Goal: Information Seeking & Learning: Find specific fact

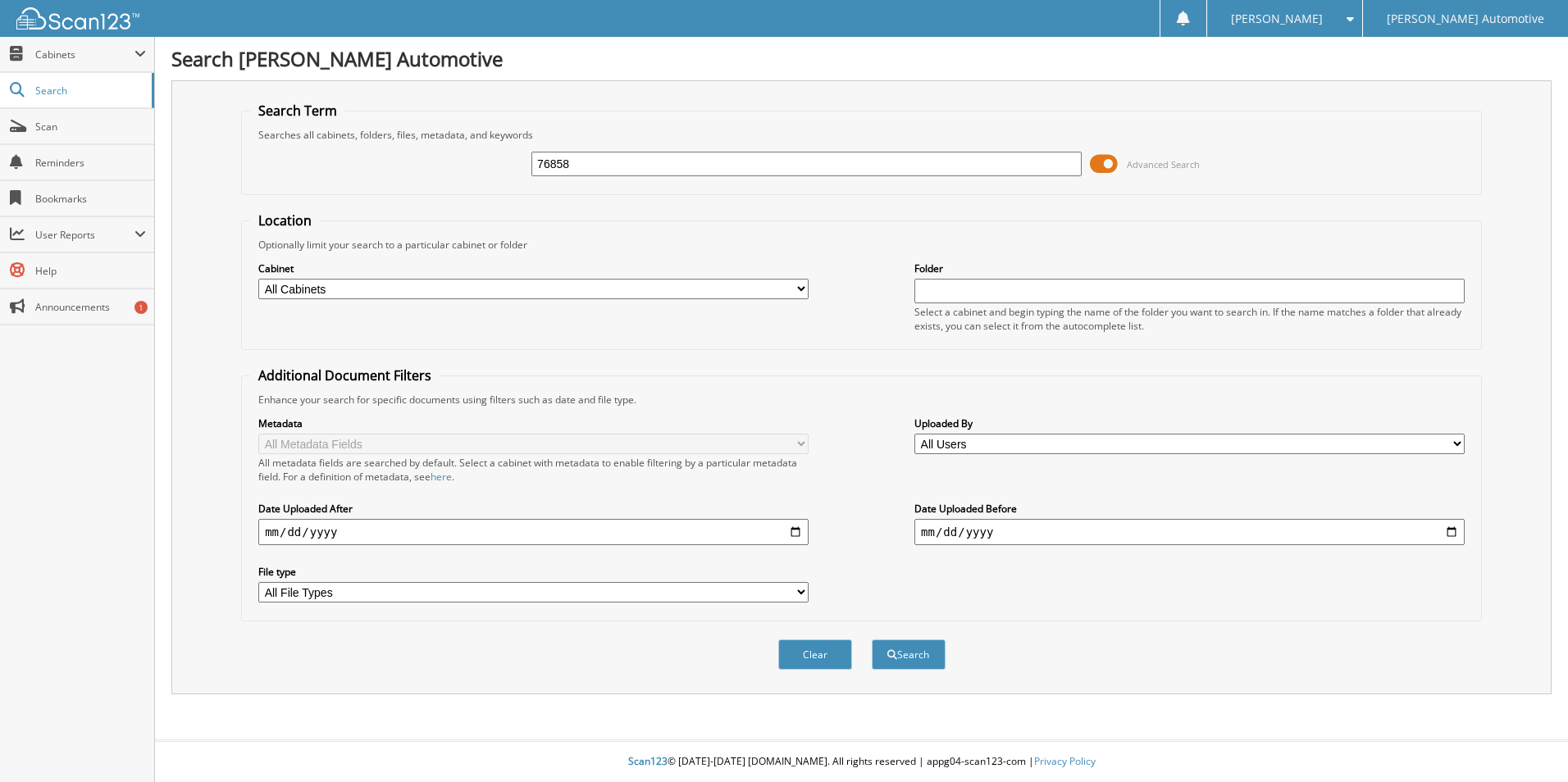
type input "76858"
click at [871, 639] on button "Search" at bounding box center [908, 654] width 74 height 30
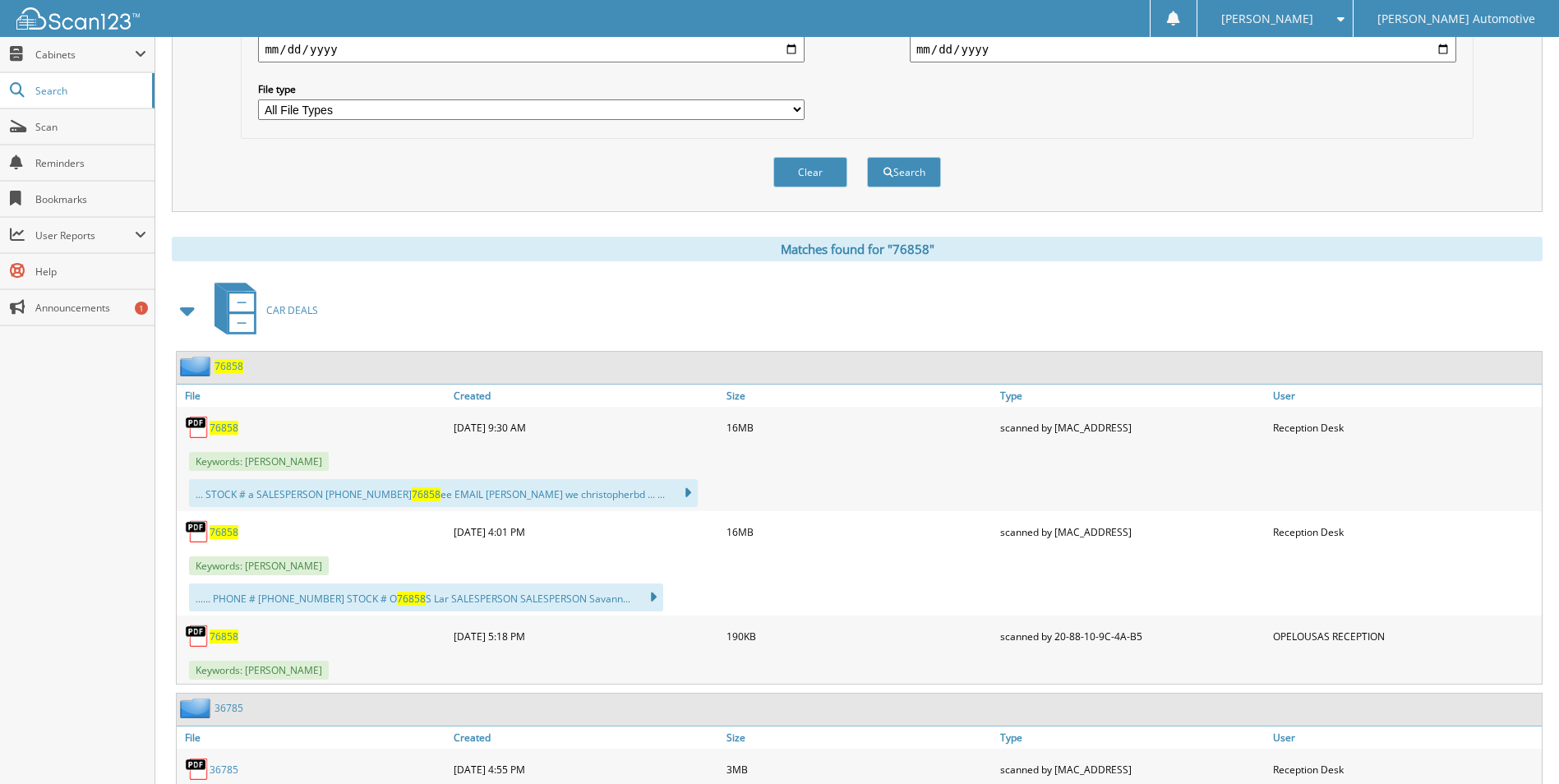
scroll to position [493, 0]
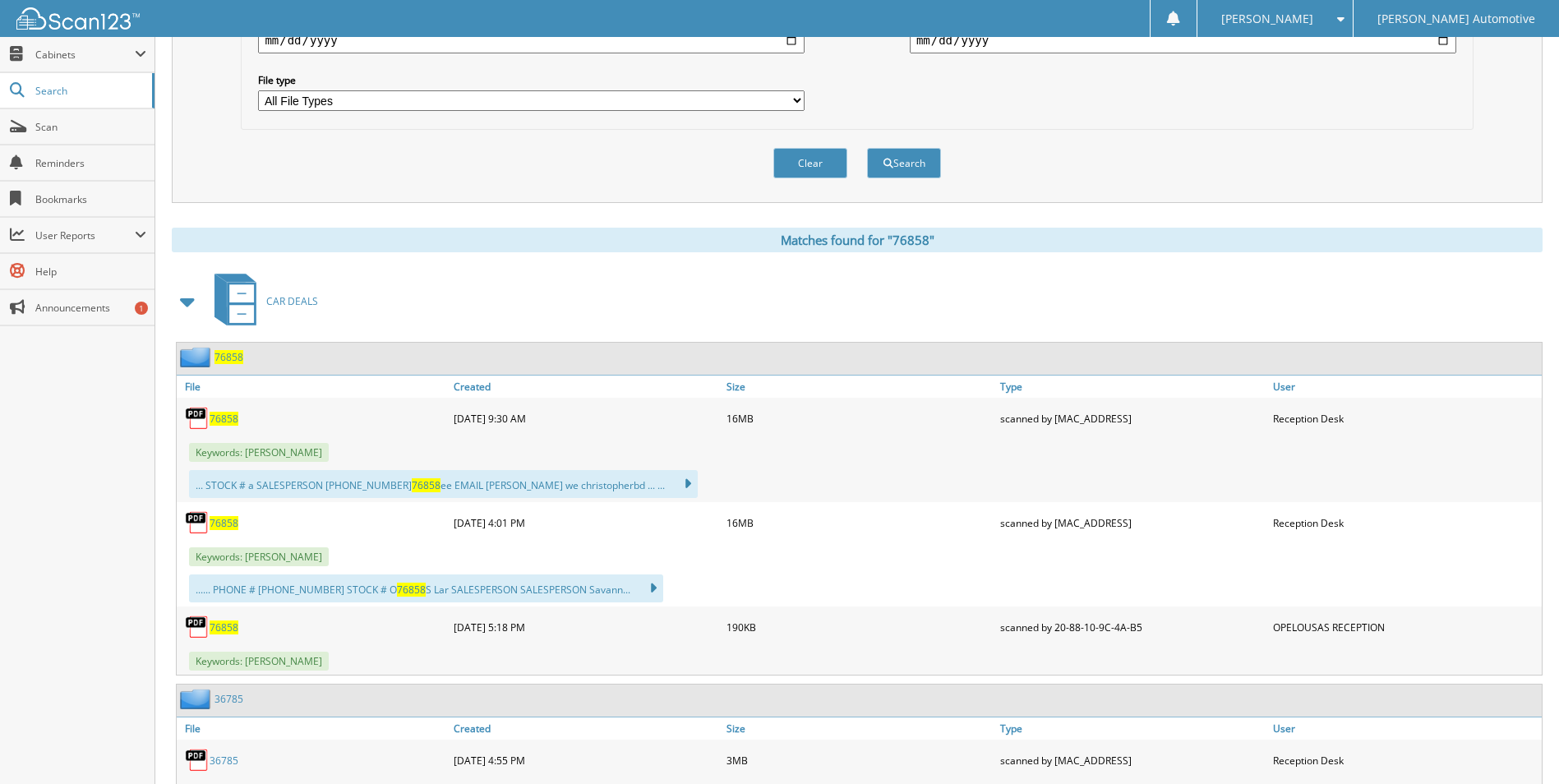
click at [225, 627] on span "76858" at bounding box center [223, 627] width 29 height 14
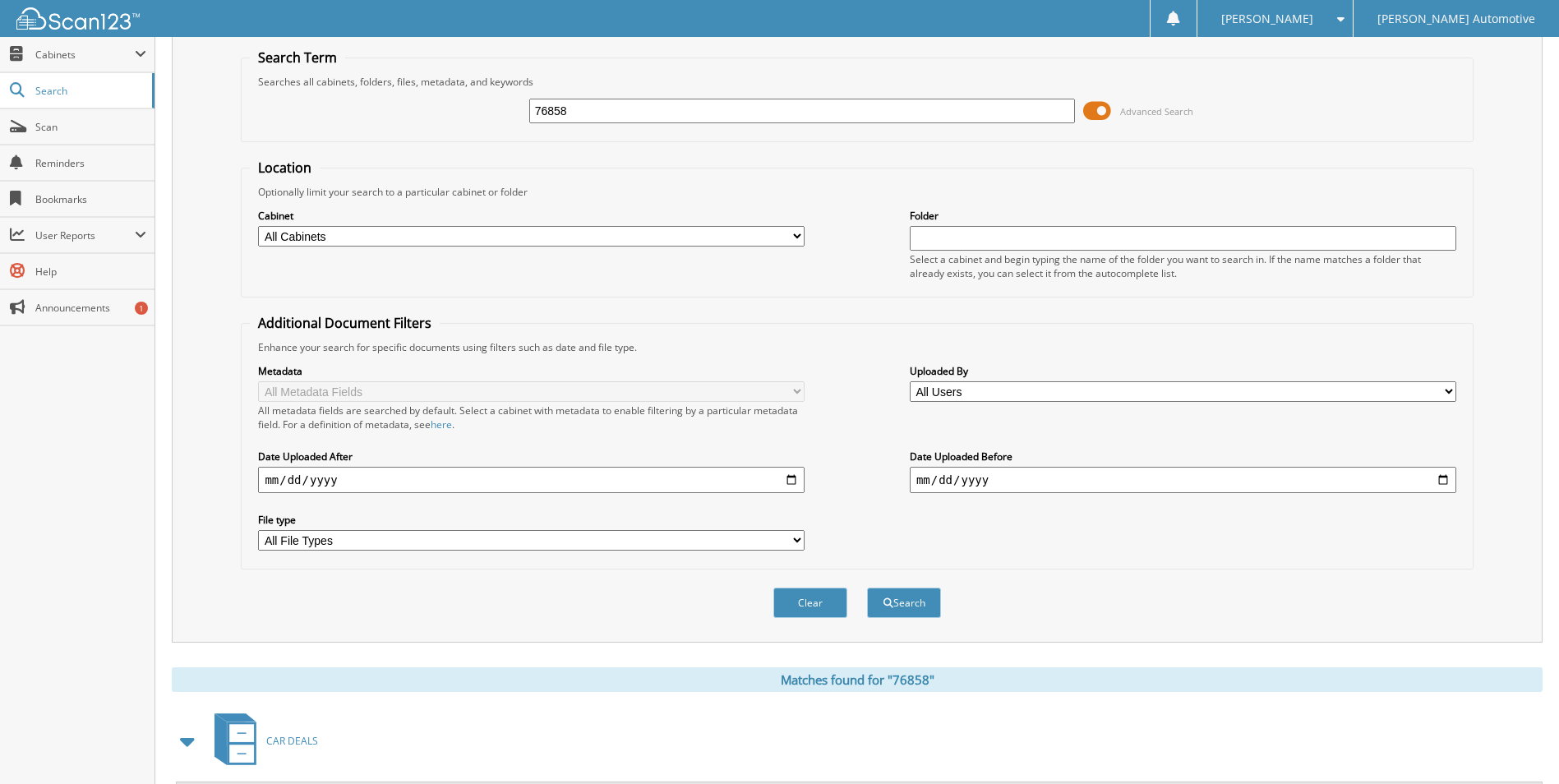
scroll to position [82, 0]
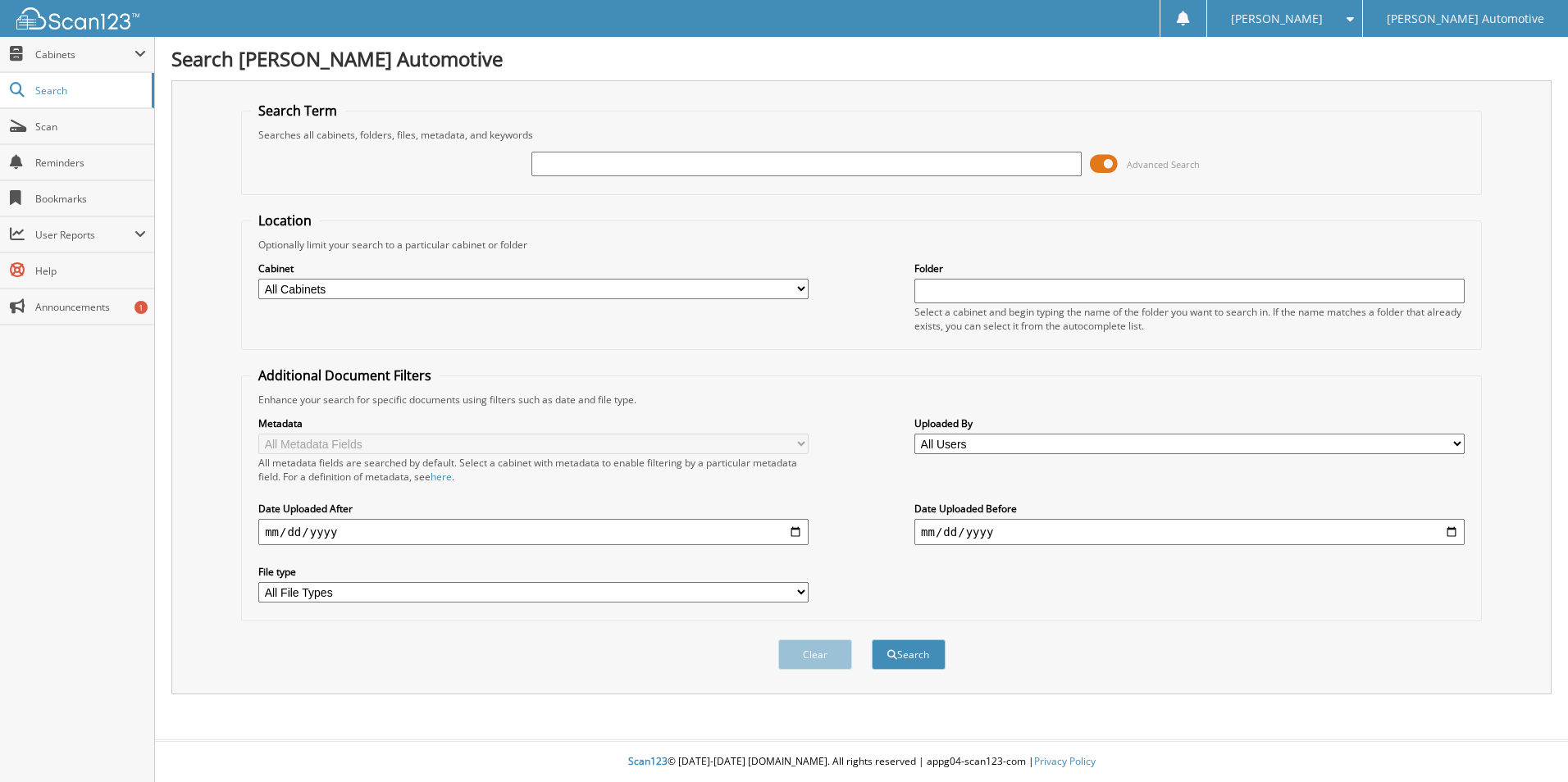
type input "P"
type input "ANDRUS"
click at [871, 639] on button "Search" at bounding box center [908, 654] width 74 height 30
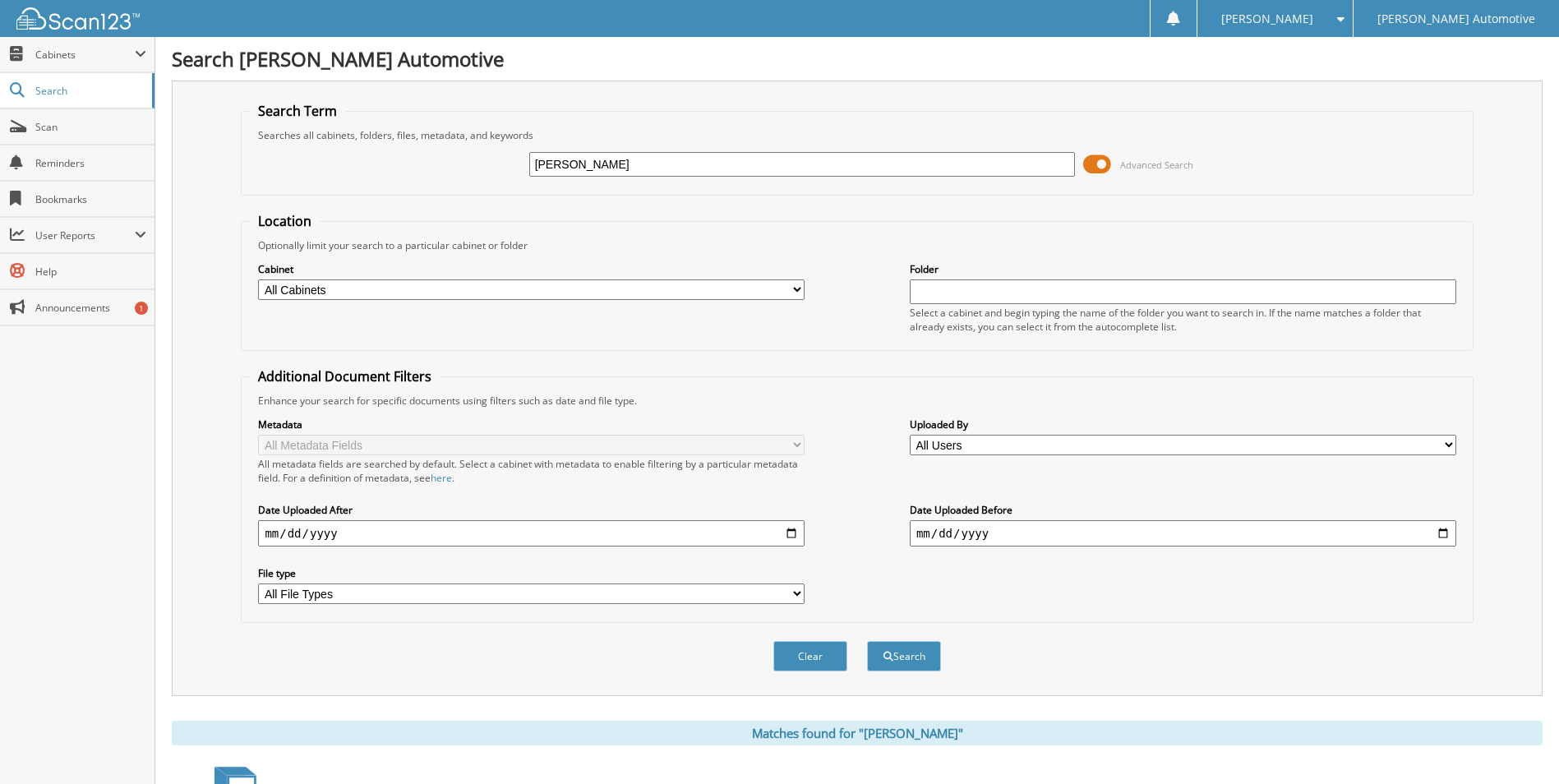
click at [641, 160] on input "ANDRUS" at bounding box center [803, 164] width 547 height 25
type input "ANDRUS, PETER"
click at [867, 641] on button "Search" at bounding box center [904, 656] width 74 height 30
drag, startPoint x: 649, startPoint y: 174, endPoint x: 439, endPoint y: 166, distance: 210.2
click at [439, 166] on div "ANDRUS, PETER Advanced Search" at bounding box center [857, 164] width 1214 height 44
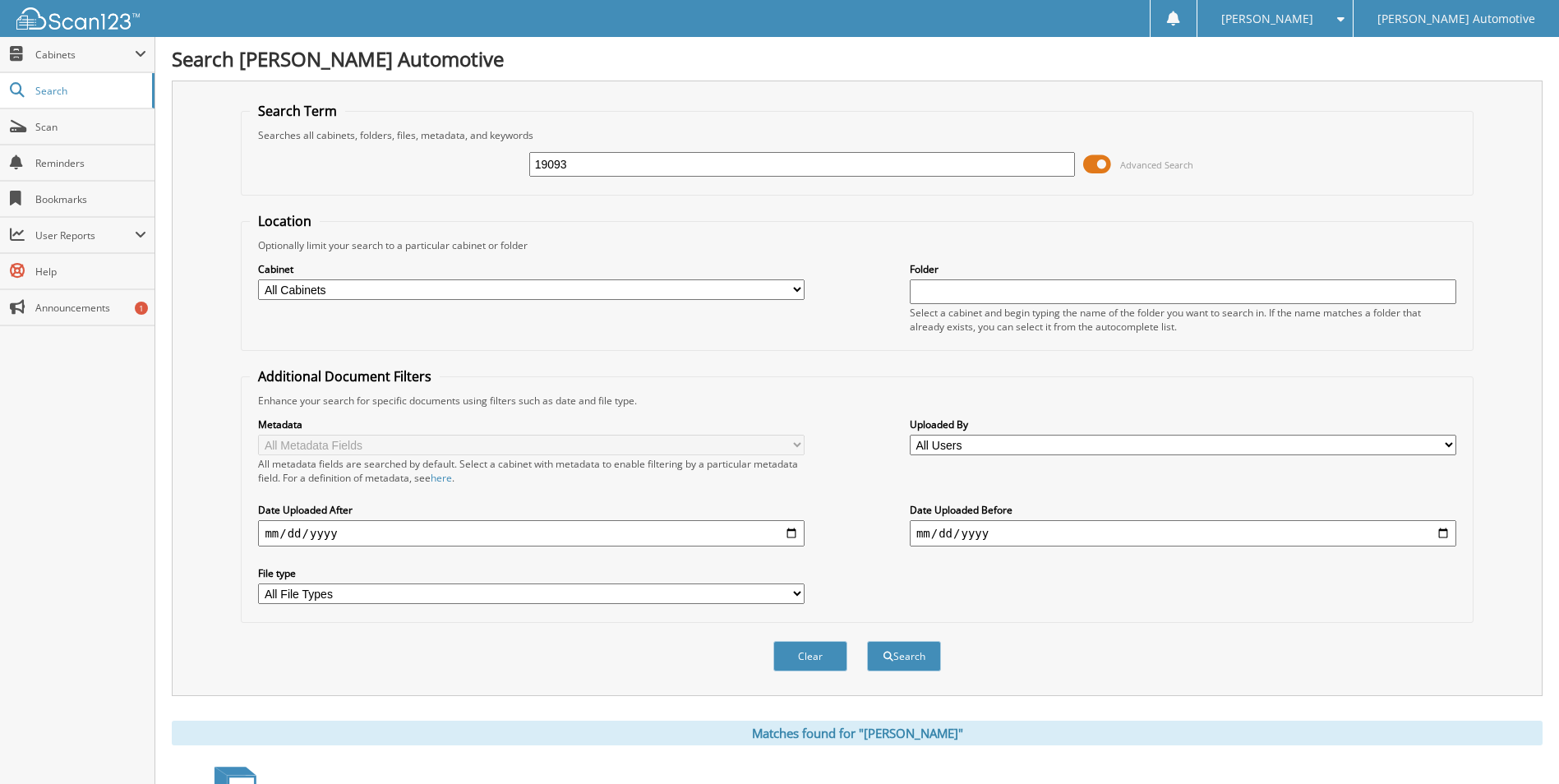
type input "19093"
click at [867, 641] on button "Search" at bounding box center [904, 656] width 74 height 30
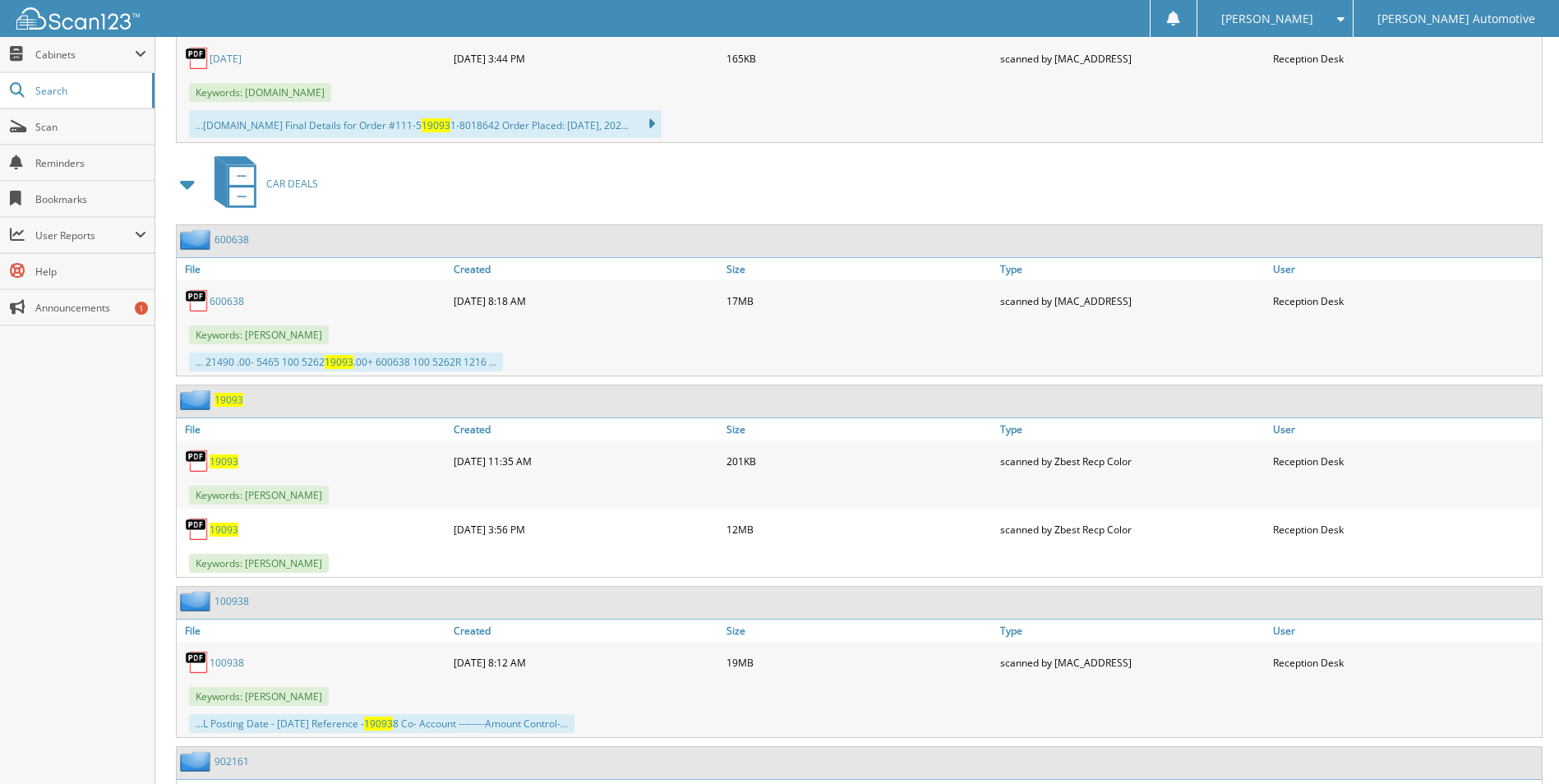
scroll to position [1890, 0]
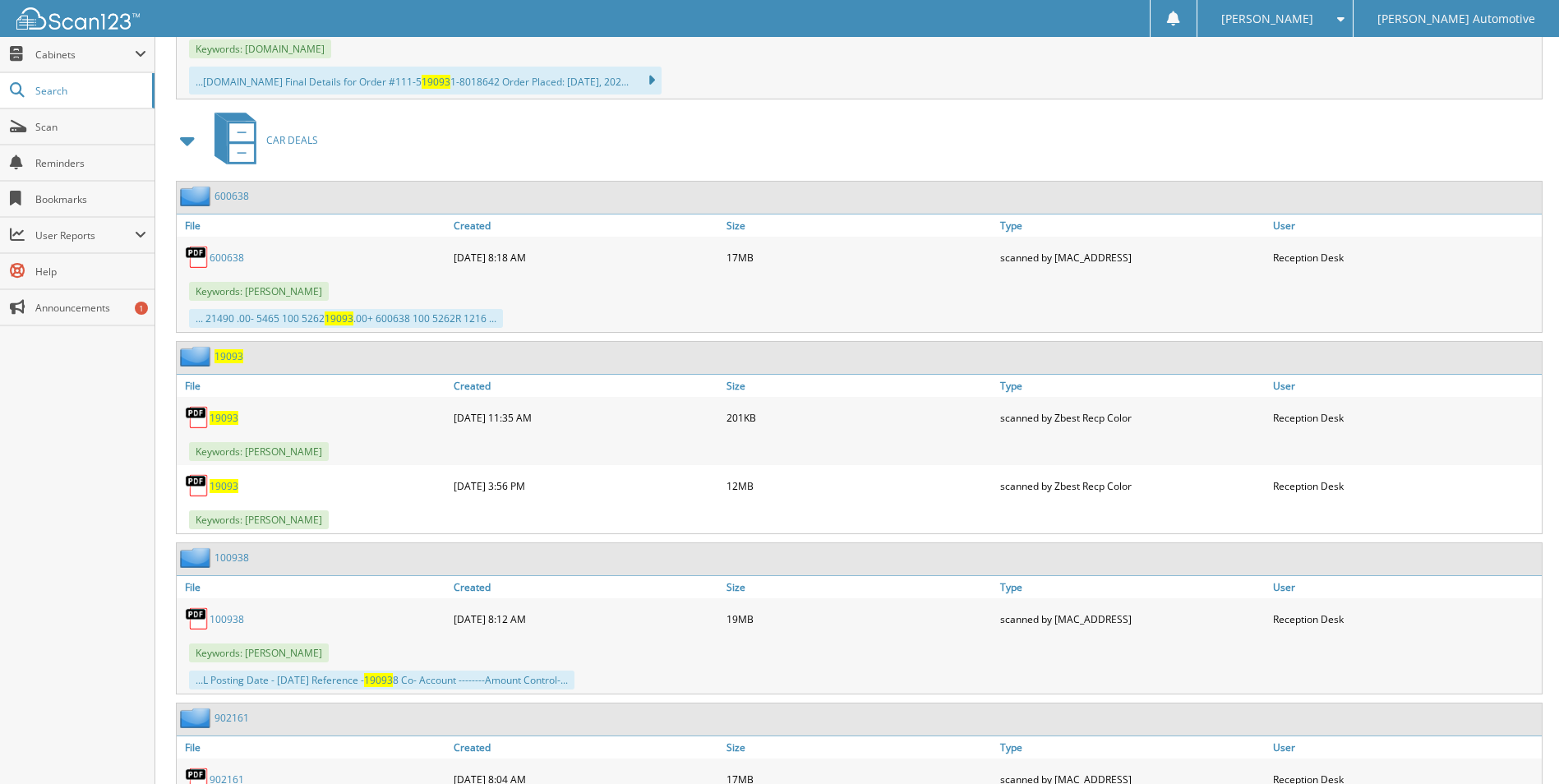
click at [221, 418] on span "19093" at bounding box center [223, 418] width 29 height 14
click at [234, 487] on span "19093" at bounding box center [223, 485] width 29 height 14
